Goal: Check status: Check status

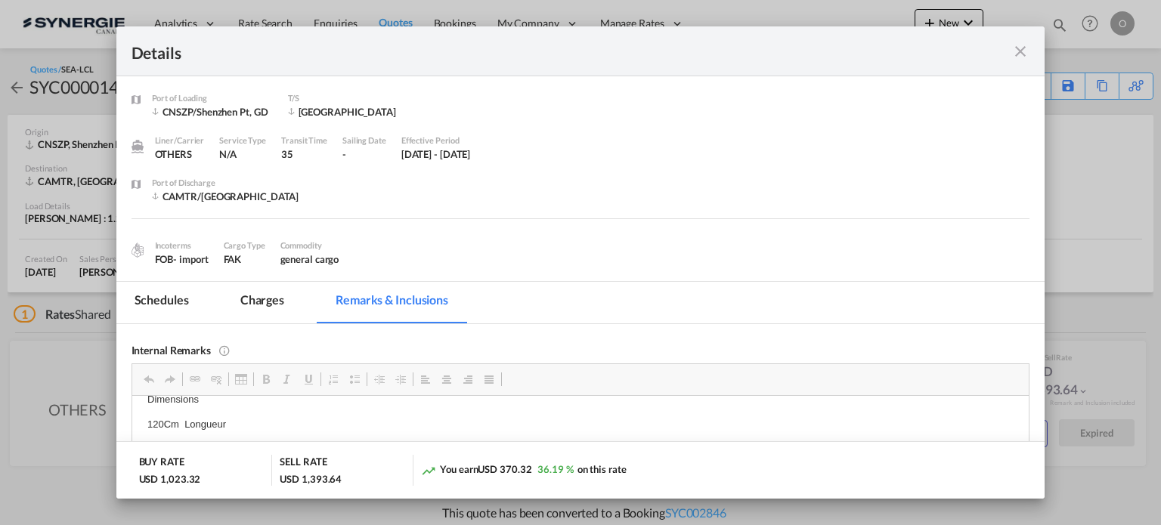
scroll to position [151, 0]
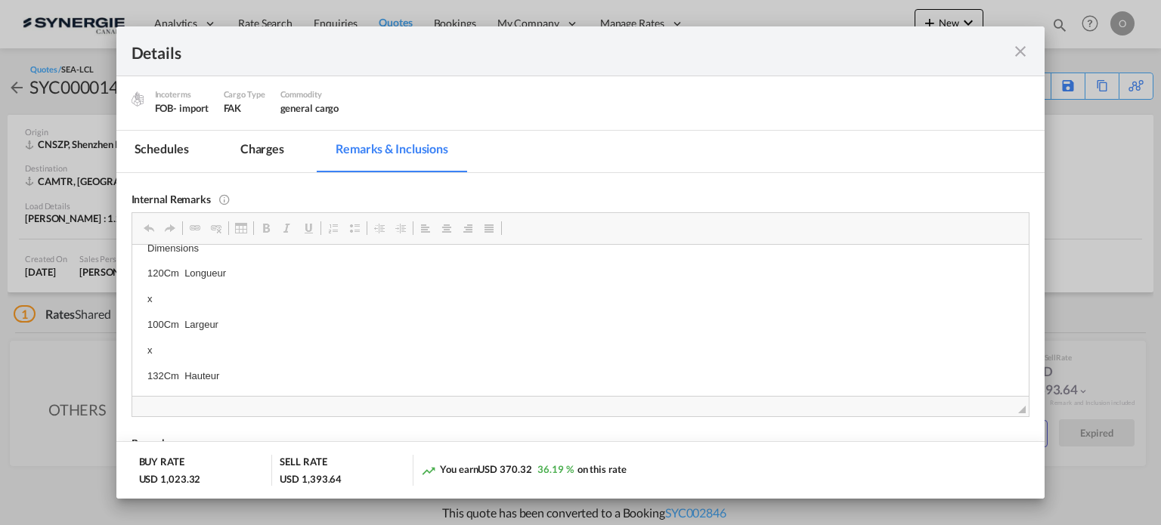
click at [1024, 48] on md-icon "icon-close fg-AAA8AD m-0 cursor" at bounding box center [1020, 51] width 18 height 18
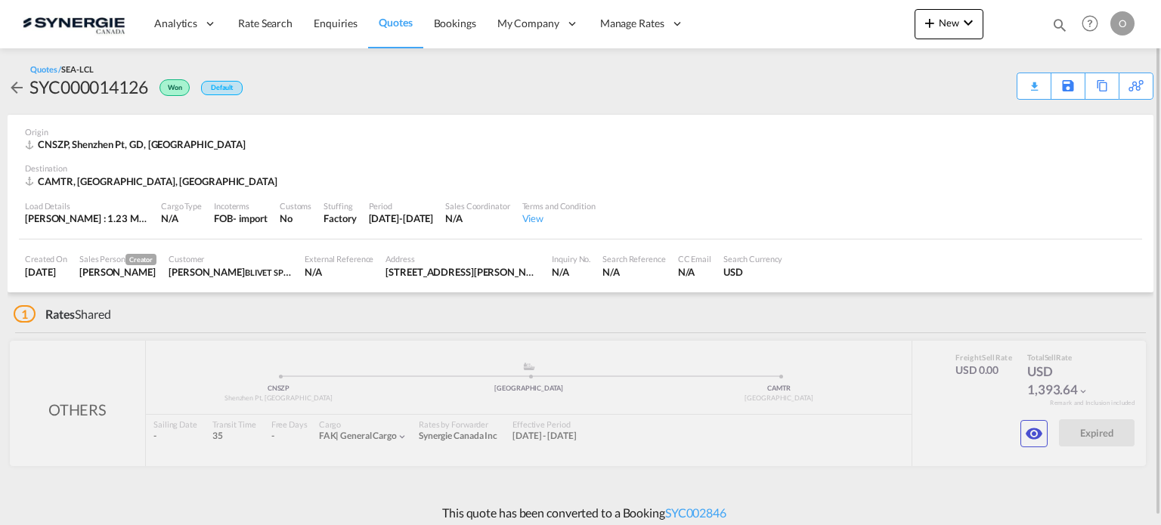
click at [1064, 24] on md-icon "icon-magnify" at bounding box center [1059, 25] width 17 height 17
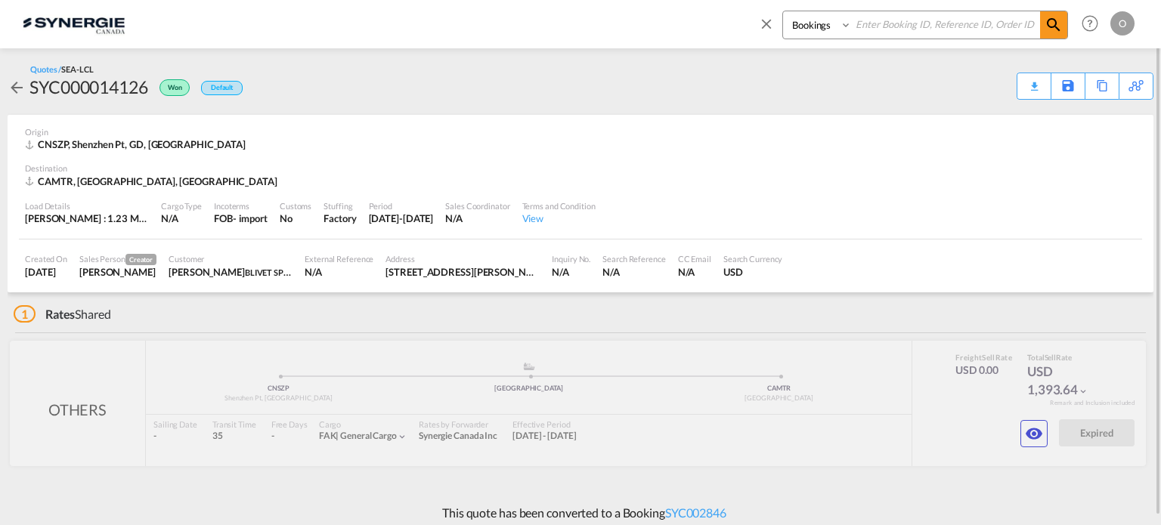
click at [813, 32] on select "Bookings Quotes Enquiries" at bounding box center [819, 24] width 72 height 27
select select "Quotes"
click at [783, 11] on select "Bookings Quotes Enquiries" at bounding box center [819, 24] width 72 height 27
click at [881, 23] on input at bounding box center [946, 24] width 188 height 26
paste input "SYC000014125"
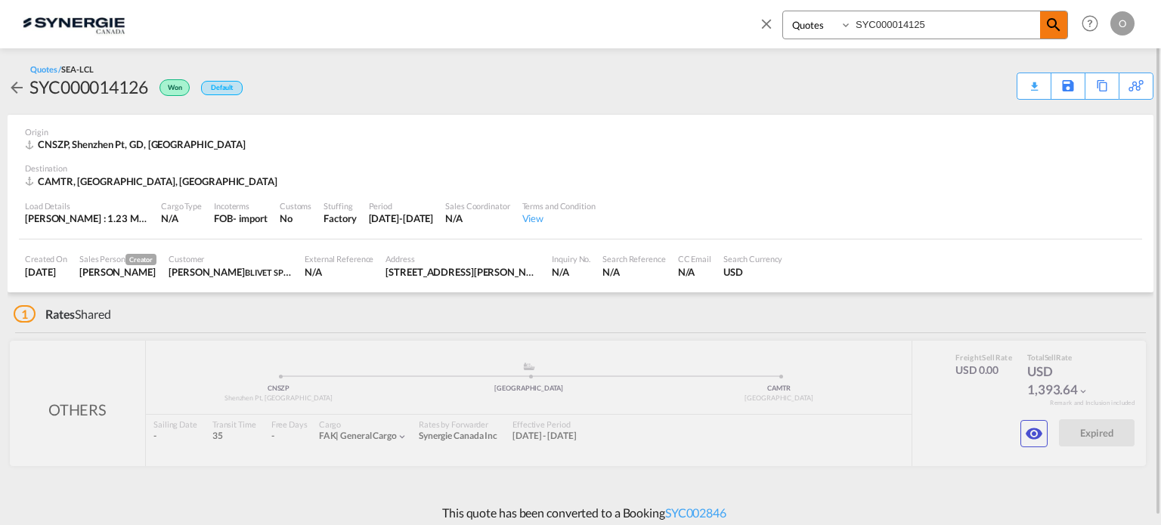
type input "SYC000014125"
click at [1051, 23] on md-icon "icon-magnify" at bounding box center [1053, 25] width 18 height 18
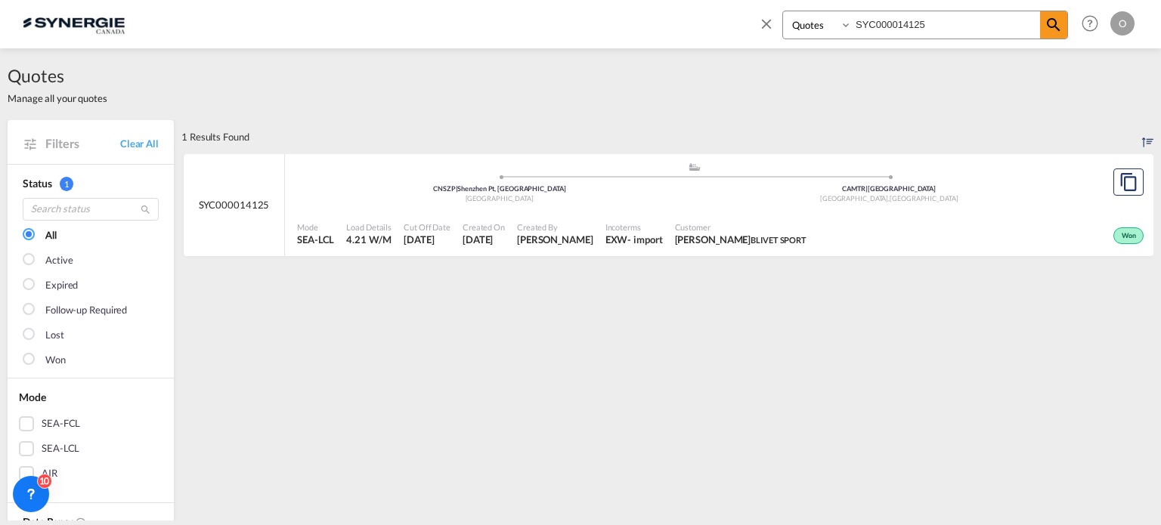
click at [555, 231] on span "Created By" at bounding box center [555, 226] width 76 height 11
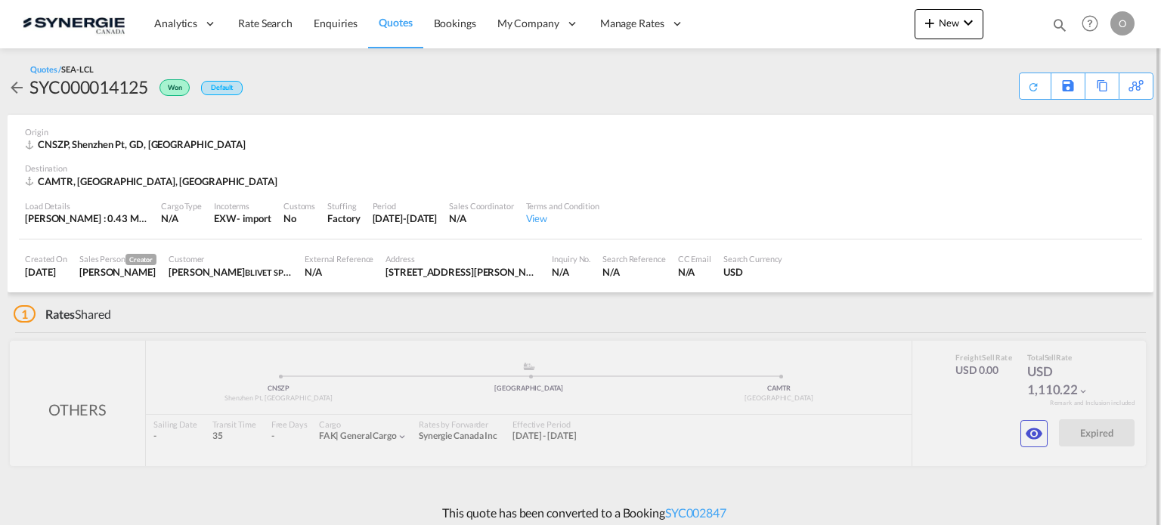
scroll to position [8, 0]
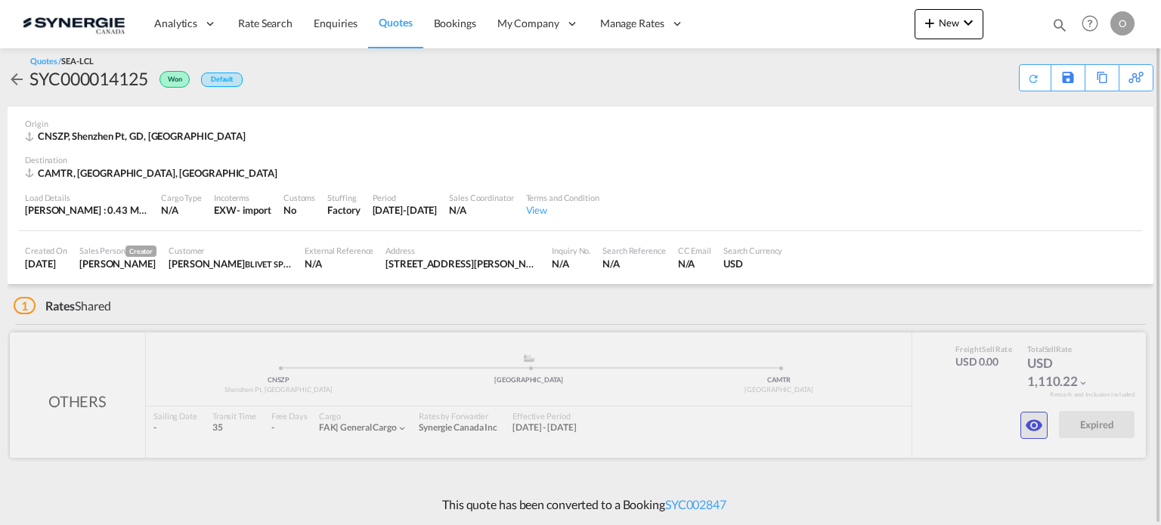
click at [1034, 426] on md-icon "icon-eye" at bounding box center [1034, 425] width 18 height 18
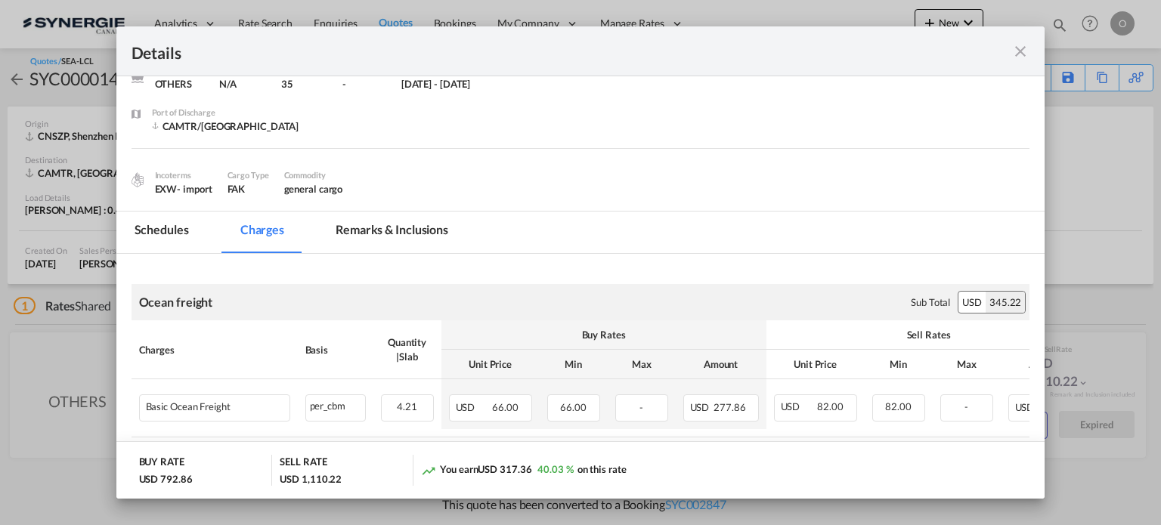
scroll to position [23, 0]
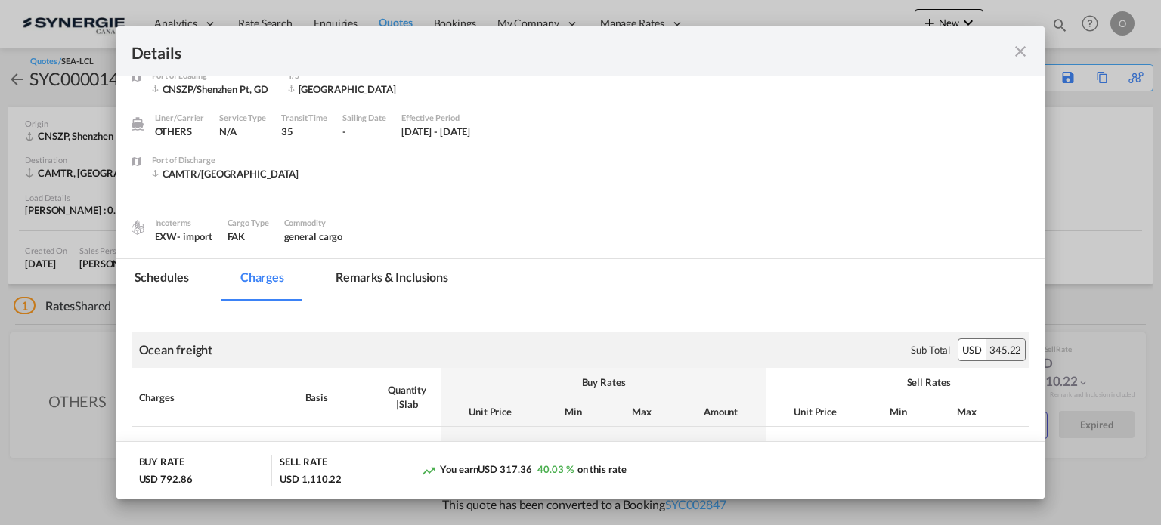
click at [391, 274] on md-tab-item "Remarks & Inclusions" at bounding box center [391, 280] width 149 height 42
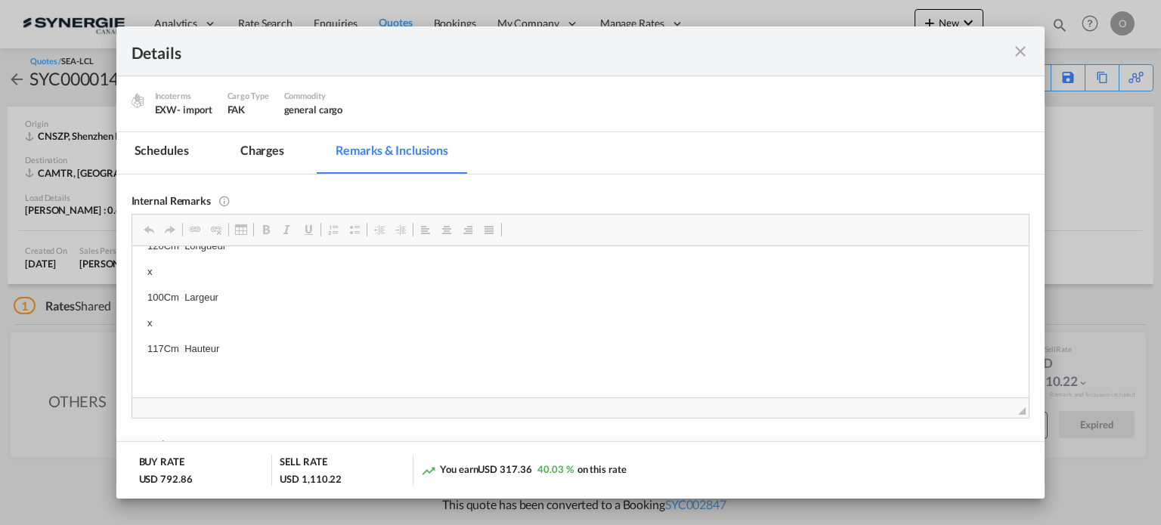
scroll to position [0, 0]
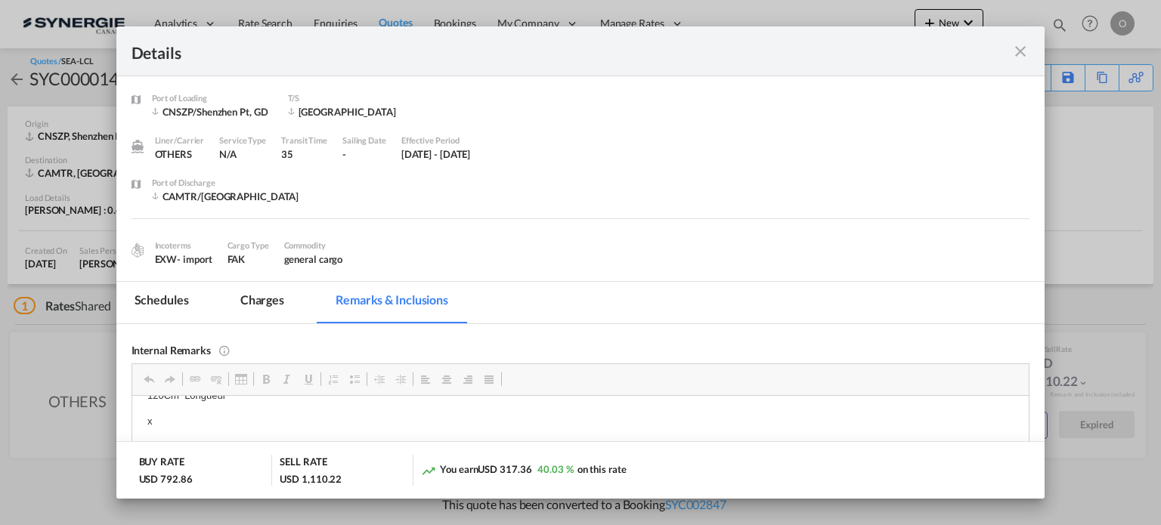
click at [1020, 52] on md-icon "icon-close fg-AAA8AD m-0 cursor" at bounding box center [1020, 51] width 18 height 18
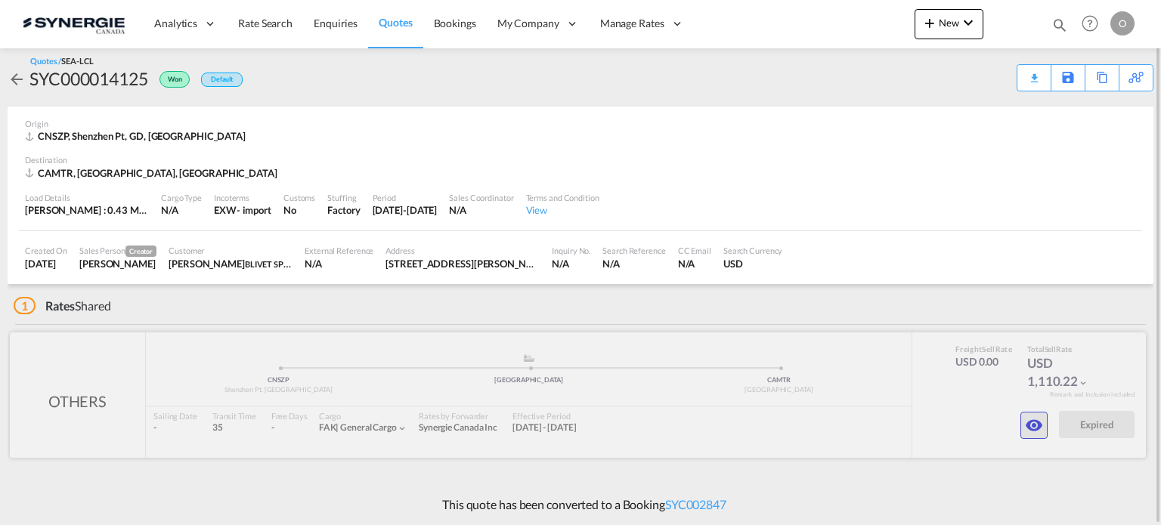
click at [1036, 423] on md-icon "icon-eye" at bounding box center [1034, 425] width 18 height 18
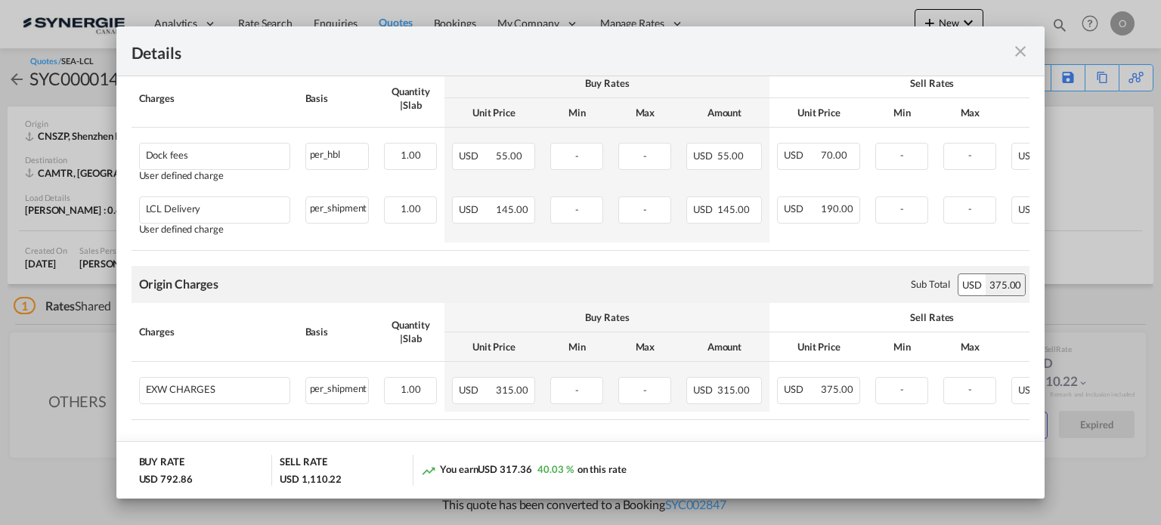
scroll to position [778, 0]
